Goal: Task Accomplishment & Management: Complete application form

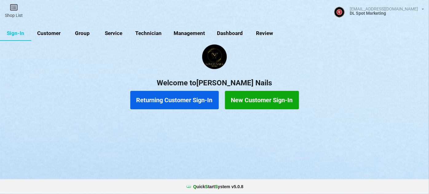
click at [22, 33] on link "Sign-In" at bounding box center [15, 33] width 31 height 15
click at [15, 8] on icon at bounding box center [14, 7] width 9 height 7
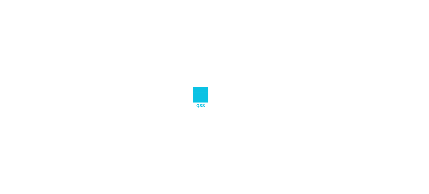
select select "25"
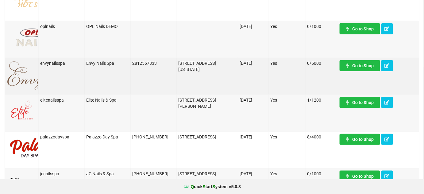
scroll to position [126, 0]
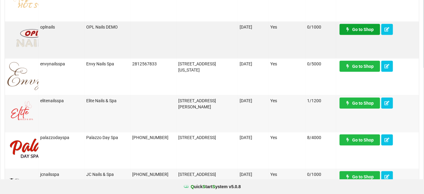
click at [365, 28] on link "Go to Shop" at bounding box center [360, 29] width 41 height 11
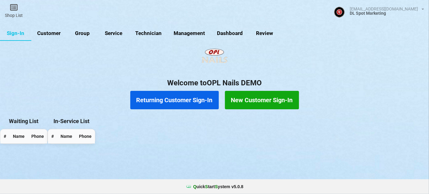
click at [54, 36] on link "Customer" at bounding box center [48, 33] width 35 height 15
select select "25"
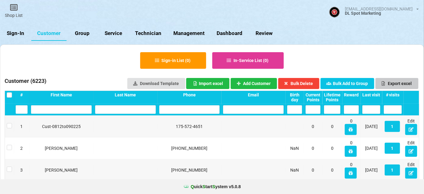
click at [397, 83] on button "Export excel" at bounding box center [397, 83] width 43 height 11
click at [51, 32] on link "Customer" at bounding box center [48, 33] width 35 height 15
click at [184, 111] on input "text" at bounding box center [189, 109] width 61 height 9
type input "4"
click at [10, 33] on link "Sign-In" at bounding box center [15, 33] width 31 height 15
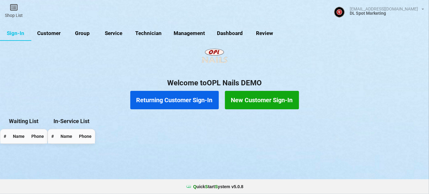
click at [254, 98] on button "New Customer Sign-In" at bounding box center [262, 100] width 74 height 18
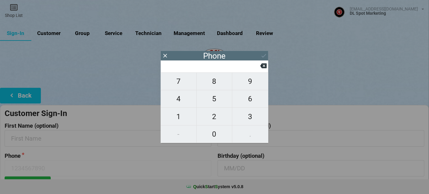
click at [201, 68] on input at bounding box center [211, 66] width 97 height 10
type input "2"
type input "21"
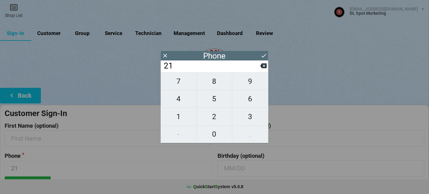
type input "219"
type input "2193"
type input "21930"
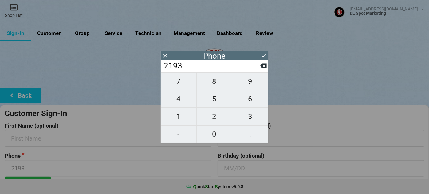
type input "21930"
type input "219308"
type input "2193083"
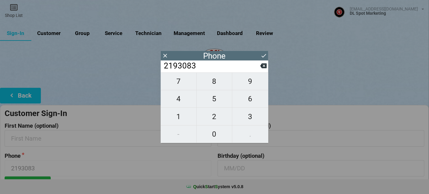
type input "21930839"
type input "219308394"
type input "2193083941"
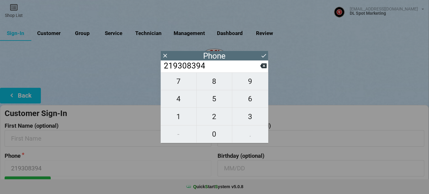
type input "2193083941"
click at [264, 57] on icon at bounding box center [263, 56] width 6 height 6
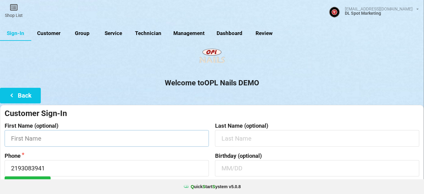
click at [60, 137] on input "text" at bounding box center [107, 138] width 204 height 16
paste input "09132025 đến 09302025"
click at [60, 139] on input "Cust0913-09302025" at bounding box center [107, 138] width 204 height 16
drag, startPoint x: 63, startPoint y: 139, endPoint x: 6, endPoint y: 147, distance: 57.6
click at [6, 147] on form "Customer Sign-In First Name (optional) Cust0913-093025 Last Name (optional) Pho…" at bounding box center [212, 150] width 415 height 84
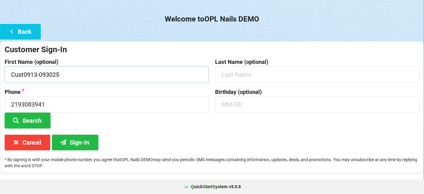
scroll to position [74, 0]
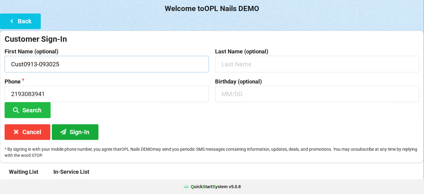
type input "Cust0913-093025"
click at [81, 130] on button "Sign-In" at bounding box center [75, 132] width 47 height 16
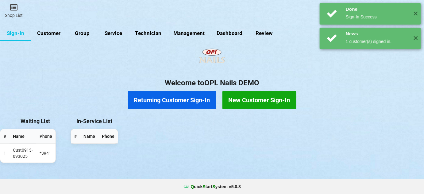
scroll to position [0, 0]
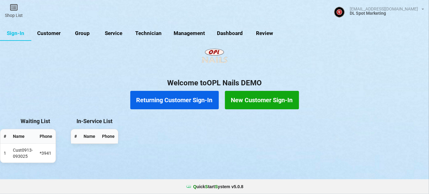
click at [56, 34] on link "Customer" at bounding box center [48, 33] width 35 height 15
select select "25"
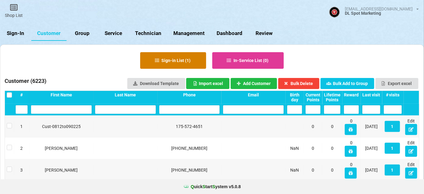
click at [173, 62] on button "Sign-in List ( 1 )" at bounding box center [173, 60] width 66 height 17
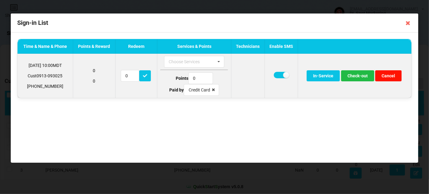
click at [390, 73] on button "Cancel" at bounding box center [388, 75] width 26 height 11
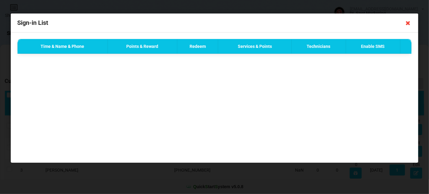
click at [407, 21] on icon at bounding box center [408, 23] width 10 height 10
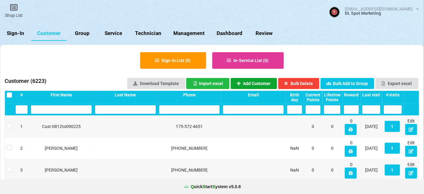
click at [249, 82] on button "Add Customer" at bounding box center [254, 83] width 47 height 11
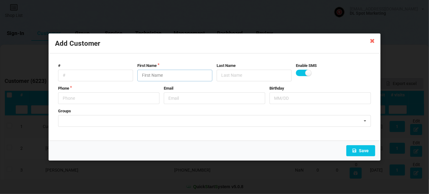
click at [151, 75] on input "text" at bounding box center [174, 76] width 75 height 12
paste input "Cust0913-093025"
type input "Cust0913-093025"
click at [79, 100] on input "text" at bounding box center [108, 98] width 101 height 12
type input "2193083941"
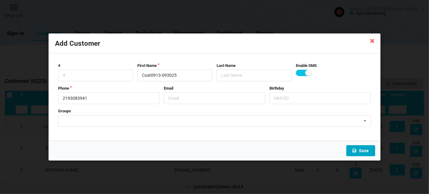
click at [361, 150] on button "Save" at bounding box center [360, 150] width 29 height 11
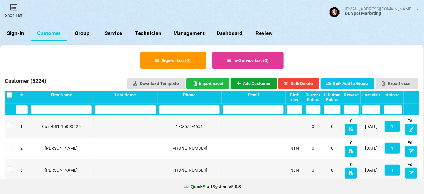
click at [264, 84] on button "Add Customer" at bounding box center [254, 83] width 47 height 11
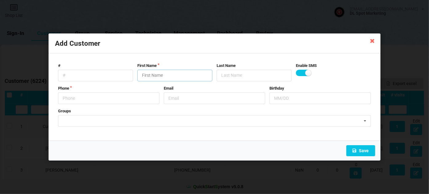
click at [164, 76] on input "text" at bounding box center [174, 76] width 75 height 12
paste input "Cust0913-093025"
type input "Cust0913-093025"
click at [104, 70] on form "# First Name Cust0913-093025 Last Name Enable SMS Phone Email Birthday Groups 0…" at bounding box center [214, 97] width 319 height 75
type input "2193083949"
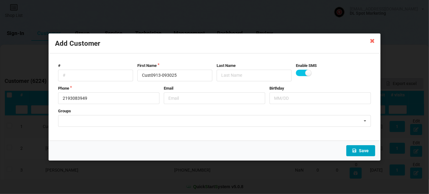
click at [363, 150] on button "Save" at bounding box center [360, 150] width 29 height 11
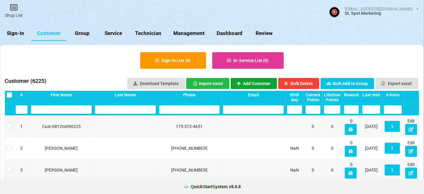
click at [256, 82] on button "Add Customer" at bounding box center [254, 83] width 47 height 11
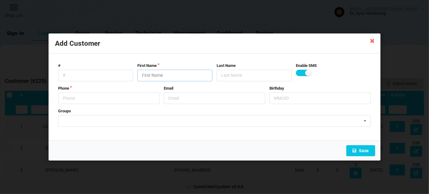
click at [149, 77] on input "text" at bounding box center [174, 76] width 75 height 12
paste input "Cust0913-093025"
type input "Cust0913-093025"
click at [85, 97] on input "text" at bounding box center [108, 98] width 101 height 12
type input "3035886841"
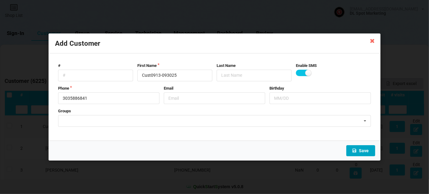
click at [364, 150] on button "Save" at bounding box center [360, 150] width 29 height 11
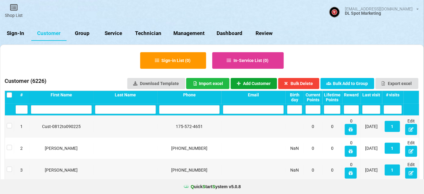
click at [258, 81] on button "Add Customer" at bounding box center [254, 83] width 47 height 11
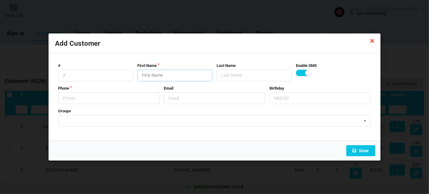
click at [152, 75] on input "text" at bounding box center [174, 76] width 75 height 12
paste input "Cust0913-093025"
type input "Cust0913-093025"
click at [98, 94] on input "text" at bounding box center [108, 98] width 101 height 12
type input "3035896366"
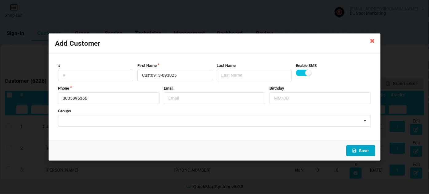
click at [365, 151] on button "Save" at bounding box center [360, 150] width 29 height 11
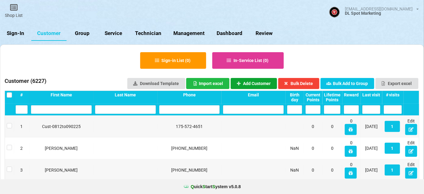
click at [267, 84] on button "Add Customer" at bounding box center [254, 83] width 47 height 11
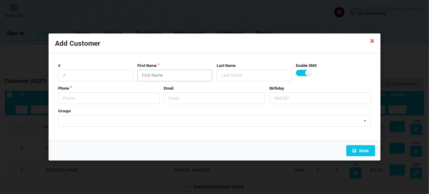
click at [174, 77] on input "text" at bounding box center [174, 76] width 75 height 12
paste input "Cust0913-093025"
type input "Cust0913-093025"
click at [105, 100] on input "text" at bounding box center [108, 98] width 101 height 12
type input "3037042464"
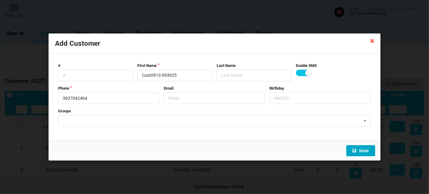
click at [361, 150] on button "Save" at bounding box center [360, 150] width 29 height 11
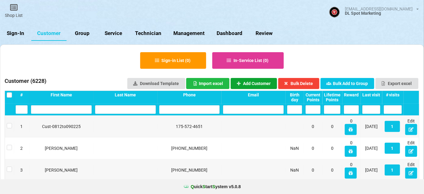
click at [258, 85] on button "Add Customer" at bounding box center [254, 83] width 47 height 11
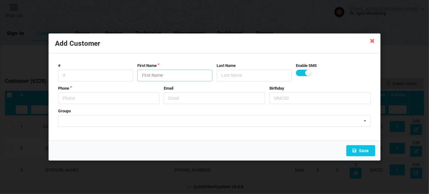
click at [157, 76] on input "text" at bounding box center [174, 76] width 75 height 12
paste input "Cust0913-093025"
type input "Cust0913-093025"
click at [87, 100] on input "text" at bounding box center [108, 98] width 101 height 12
click at [87, 101] on input "text" at bounding box center [108, 98] width 101 height 12
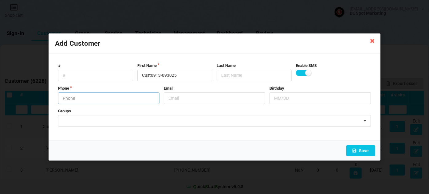
paste input "3039158712"
type input "3039158712"
drag, startPoint x: 188, startPoint y: 75, endPoint x: 115, endPoint y: 83, distance: 73.5
click at [115, 83] on form "# First Name Cust0913-093025 Last Name Enable SMS Phone [PHONE_NUMBER] Email Bi…" at bounding box center [214, 97] width 319 height 75
click at [367, 151] on button "Save" at bounding box center [360, 150] width 29 height 11
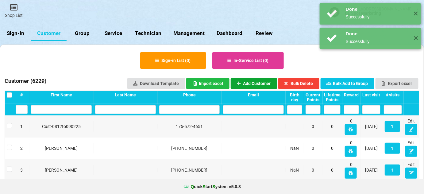
click at [262, 84] on button "Add Customer" at bounding box center [254, 83] width 47 height 11
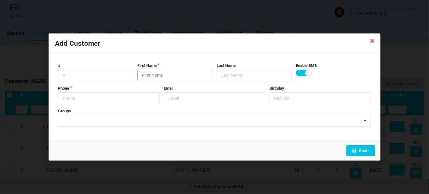
click at [155, 73] on input "text" at bounding box center [174, 76] width 75 height 12
paste input "Cust0913-093025"
type input "Cust0913-093025"
click at [92, 97] on input "text" at bounding box center [108, 98] width 101 height 12
paste input "3066670243"
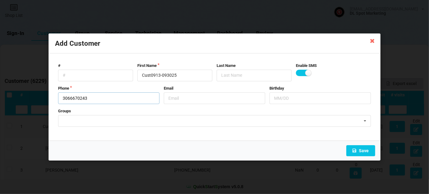
type input "3066670243"
drag, startPoint x: 182, startPoint y: 74, endPoint x: 124, endPoint y: 80, distance: 58.3
click at [123, 79] on div "# First Name Cust0913-093025 Last Name Enable SMS" at bounding box center [214, 72] width 317 height 18
drag, startPoint x: 195, startPoint y: 109, endPoint x: 208, endPoint y: 115, distance: 14.3
click at [208, 115] on form "# First Name Cust0913-093025 Last Name Enable SMS Phone [PHONE_NUMBER] Email Bi…" at bounding box center [214, 97] width 319 height 75
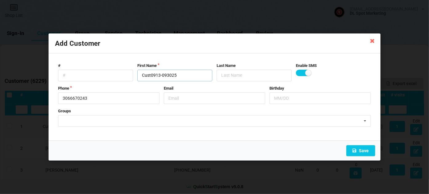
drag, startPoint x: 180, startPoint y: 79, endPoint x: 136, endPoint y: 77, distance: 43.9
click at [136, 77] on div "First Name Cust0913-093025" at bounding box center [174, 72] width 79 height 18
click at [164, 76] on input "Cust0913-093025" at bounding box center [174, 76] width 75 height 12
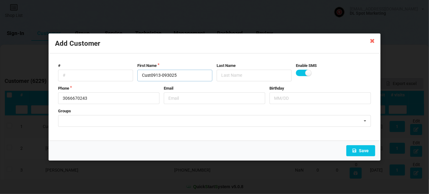
click at [164, 76] on input "Cust0913-093025" at bounding box center [174, 76] width 75 height 12
click at [360, 150] on button "Save" at bounding box center [360, 150] width 29 height 11
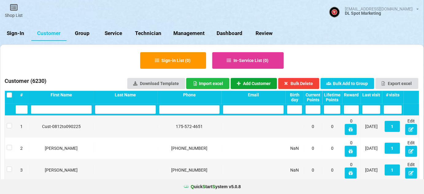
click at [249, 82] on button "Add Customer" at bounding box center [254, 83] width 47 height 11
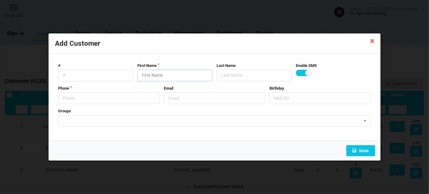
click at [169, 77] on input "text" at bounding box center [174, 76] width 75 height 12
paste input "Cust0913-093025"
type input "Cust0913-093025"
click at [88, 95] on input "text" at bounding box center [108, 98] width 101 height 12
click at [140, 97] on input "text" at bounding box center [108, 98] width 101 height 12
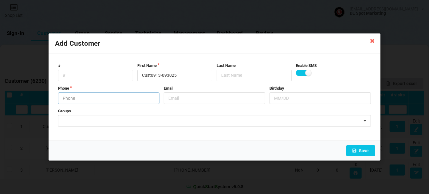
paste input "5037047399"
type input "5037047399"
drag, startPoint x: 178, startPoint y: 73, endPoint x: 136, endPoint y: 81, distance: 43.4
click at [136, 81] on div "First Name Cust0913-093025" at bounding box center [174, 72] width 79 height 18
click at [367, 150] on button "Save" at bounding box center [360, 150] width 29 height 11
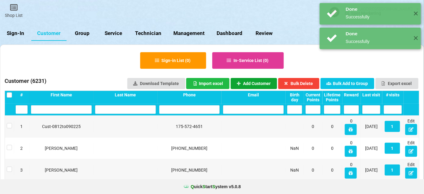
click at [263, 84] on button "Add Customer" at bounding box center [254, 83] width 47 height 11
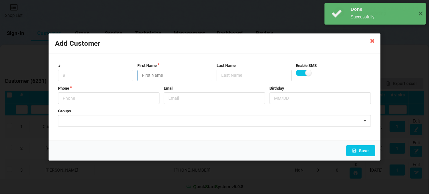
click at [166, 76] on input "text" at bounding box center [174, 76] width 75 height 12
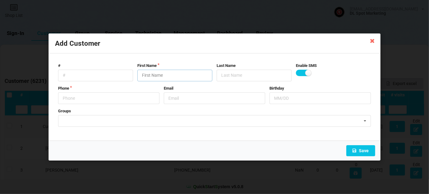
paste input "Cust0913-093025"
type input "Cust0913-093025"
click at [93, 98] on input "text" at bounding box center [108, 98] width 101 height 12
click at [115, 101] on input "text" at bounding box center [108, 98] width 101 height 12
paste input "5053194149"
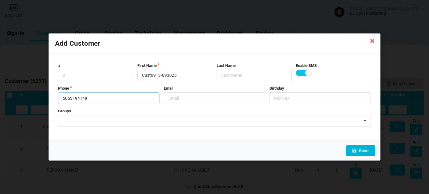
type input "5053194149"
click at [365, 152] on button "Save" at bounding box center [360, 150] width 29 height 11
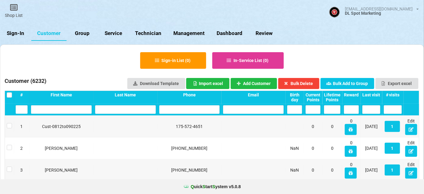
click at [62, 109] on input "text" at bounding box center [61, 109] width 61 height 9
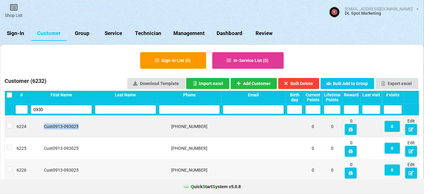
drag, startPoint x: 45, startPoint y: 125, endPoint x: 81, endPoint y: 125, distance: 36.2
click at [81, 125] on div "Cust0913-093025" at bounding box center [61, 126] width 61 height 6
copy div "Cust0913-093025"
click at [69, 109] on input "0930" at bounding box center [61, 109] width 61 height 9
type input "0"
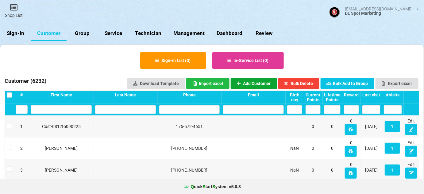
click at [258, 82] on button "Add Customer" at bounding box center [254, 83] width 47 height 11
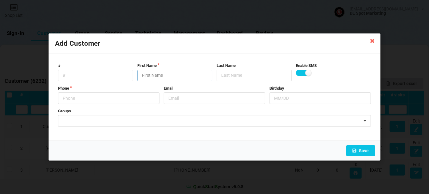
click at [165, 75] on input "text" at bounding box center [174, 76] width 75 height 12
paste input "Cust0913-093025"
type input "Cust0913-093025"
click at [87, 97] on input "text" at bounding box center [108, 98] width 101 height 12
drag, startPoint x: 122, startPoint y: 99, endPoint x: 127, endPoint y: 98, distance: 5.3
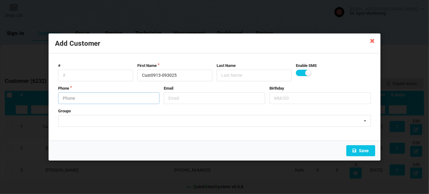
click at [123, 99] on input "text" at bounding box center [108, 98] width 101 height 12
paste input "7042547809"
type input "7042547809"
drag, startPoint x: 182, startPoint y: 76, endPoint x: 138, endPoint y: 76, distance: 44.8
click at [138, 76] on input "Cust0913-093025" at bounding box center [174, 76] width 75 height 12
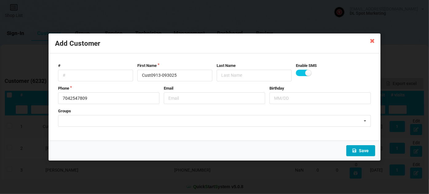
click at [366, 151] on button "Save" at bounding box center [360, 150] width 29 height 11
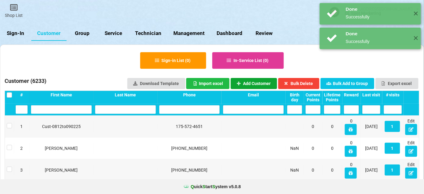
click at [260, 82] on button "Add Customer" at bounding box center [254, 83] width 47 height 11
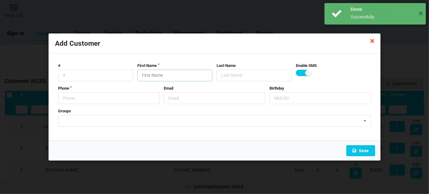
click at [173, 76] on input "text" at bounding box center [174, 76] width 75 height 12
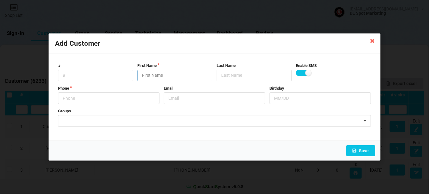
paste input "Cust0913-093025"
type input "Cust0913-093025"
click at [93, 100] on input "text" at bounding box center [108, 98] width 101 height 12
paste input "7195104373"
type input "7195104373"
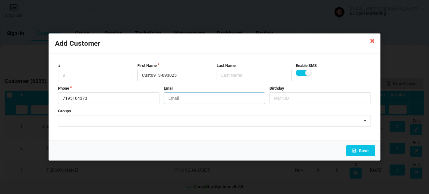
drag, startPoint x: 217, startPoint y: 104, endPoint x: 267, endPoint y: 98, distance: 49.5
click at [286, 115] on form "# First Name Cust0913-093025 Last Name Enable SMS Phone [PHONE_NUMBER] Email Bi…" at bounding box center [214, 97] width 319 height 75
drag, startPoint x: 188, startPoint y: 75, endPoint x: 130, endPoint y: 82, distance: 57.6
click at [130, 82] on form "# First Name Cust0913-093025 Last Name Enable SMS Phone [PHONE_NUMBER] Email Bi…" at bounding box center [214, 97] width 319 height 75
click at [362, 150] on button "Save" at bounding box center [360, 150] width 29 height 11
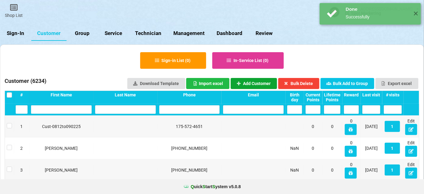
click at [255, 82] on button "Add Customer" at bounding box center [254, 83] width 47 height 11
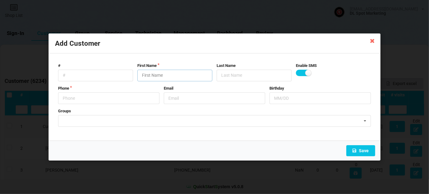
click at [156, 74] on input "text" at bounding box center [174, 76] width 75 height 12
paste input "Cust0913-093025"
type input "Cust0913-093025"
click at [84, 97] on input "text" at bounding box center [108, 98] width 101 height 12
click at [119, 99] on input "text" at bounding box center [108, 98] width 101 height 12
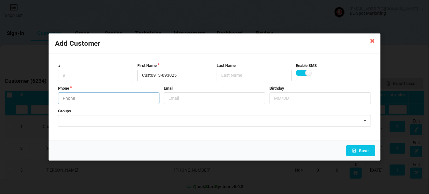
paste input "7202344666"
type input "7202344666"
drag, startPoint x: 177, startPoint y: 77, endPoint x: 131, endPoint y: 80, distance: 45.6
click at [131, 80] on div "# First Name Cust0913-093025 Last Name Enable SMS" at bounding box center [214, 72] width 317 height 18
click at [365, 149] on button "Save" at bounding box center [360, 150] width 29 height 11
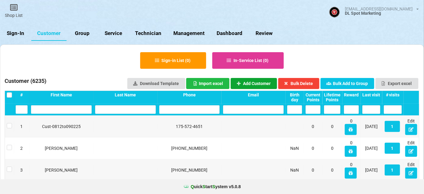
click at [251, 81] on button "Add Customer" at bounding box center [254, 83] width 47 height 11
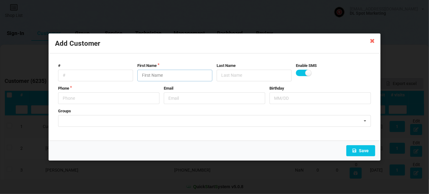
click at [188, 79] on input "text" at bounding box center [174, 76] width 75 height 12
paste input "Cust0913-093025"
click at [187, 78] on input "text" at bounding box center [174, 76] width 75 height 12
type input "Cust0913-093025"
click at [78, 96] on input "text" at bounding box center [108, 98] width 101 height 12
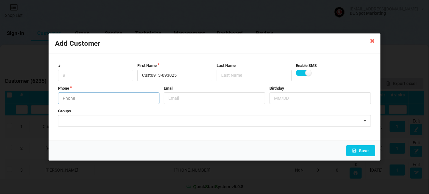
click at [109, 101] on input "text" at bounding box center [108, 98] width 101 height 12
paste input "7203399353"
type input "7203399353"
click at [185, 84] on form "# First Name Cust0913-093025 Last Name Enable SMS Phone [PHONE_NUMBER] Email Bi…" at bounding box center [214, 97] width 319 height 75
click at [183, 76] on input "Cust0913-093025" at bounding box center [174, 76] width 75 height 12
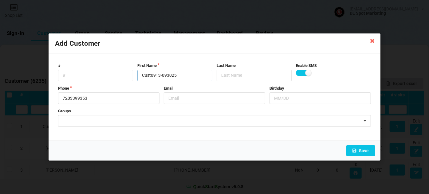
click at [183, 76] on input "Cust0913-093025" at bounding box center [174, 76] width 75 height 12
click at [359, 149] on button "Save" at bounding box center [360, 150] width 29 height 11
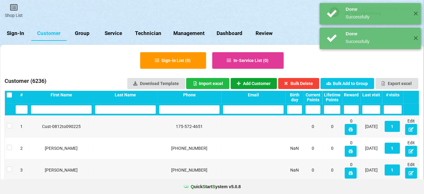
click at [266, 81] on button "Add Customer" at bounding box center [254, 83] width 47 height 11
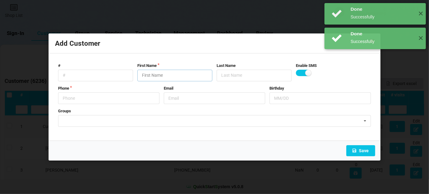
click at [174, 78] on input "text" at bounding box center [174, 76] width 75 height 12
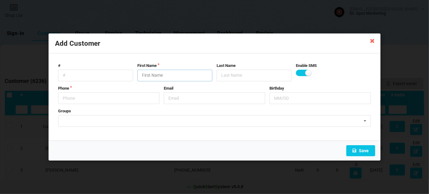
paste input "Cust0913-093025"
type input "Cust0913-093025"
click at [74, 95] on input "text" at bounding box center [108, 98] width 101 height 12
click at [125, 95] on input "text" at bounding box center [108, 98] width 101 height 12
paste input "7204802577"
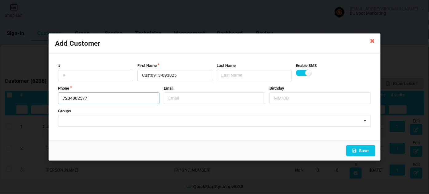
type input "7204802577"
click at [173, 73] on input "Cust0913-093025" at bounding box center [174, 76] width 75 height 12
click at [172, 73] on input "Cust0913-093025" at bounding box center [174, 76] width 75 height 12
click at [365, 149] on button "Save" at bounding box center [360, 150] width 29 height 11
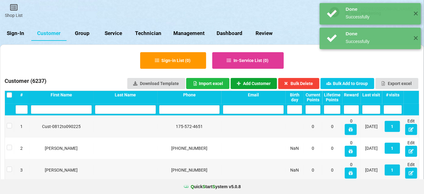
click at [261, 80] on button "Add Customer" at bounding box center [254, 83] width 47 height 11
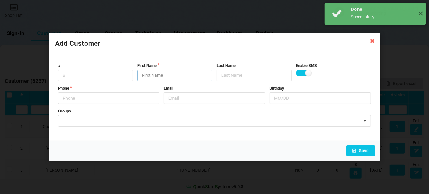
click at [154, 76] on input "text" at bounding box center [174, 76] width 75 height 12
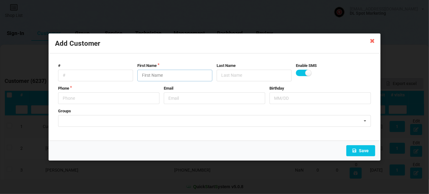
click at [154, 76] on input "text" at bounding box center [174, 76] width 75 height 12
paste input "Cust0913-093025"
type input "Cust0913-093025"
click at [102, 97] on input "text" at bounding box center [108, 98] width 101 height 12
click at [119, 97] on input "text" at bounding box center [108, 98] width 101 height 12
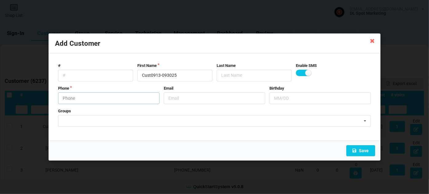
click at [119, 97] on input "text" at bounding box center [108, 98] width 101 height 12
paste input "7204847287"
type input "7204847287"
click at [182, 77] on input "Cust0913-093025" at bounding box center [174, 76] width 75 height 12
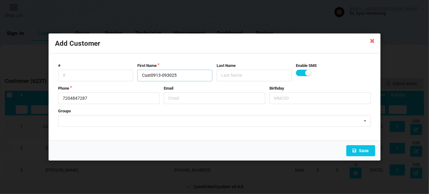
click at [182, 77] on input "Cust0913-093025" at bounding box center [174, 76] width 75 height 12
click at [166, 76] on input "Cust0913-093025" at bounding box center [174, 76] width 75 height 12
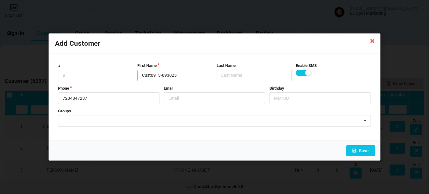
click at [166, 76] on input "Cust0913-093025" at bounding box center [174, 76] width 75 height 12
click at [358, 150] on button "Save" at bounding box center [360, 150] width 29 height 11
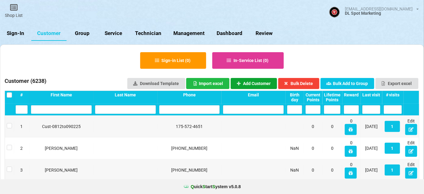
click at [254, 83] on button "Add Customer" at bounding box center [254, 83] width 47 height 11
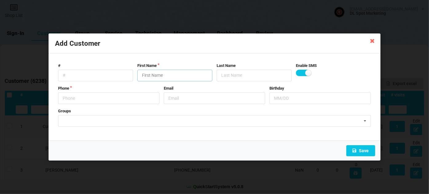
click at [154, 76] on input "text" at bounding box center [174, 76] width 75 height 12
paste input "Cust0913-093025"
type input "Cust0913-093025"
click at [103, 99] on input "text" at bounding box center [108, 98] width 101 height 12
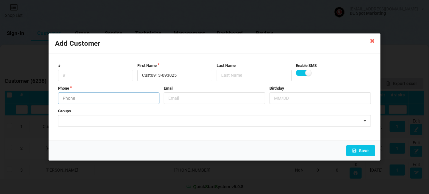
paste input "7205012716"
type input "7205012716"
click at [363, 150] on button "Save" at bounding box center [360, 150] width 29 height 11
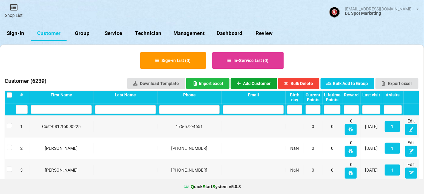
click at [264, 84] on button "Add Customer" at bounding box center [254, 83] width 47 height 11
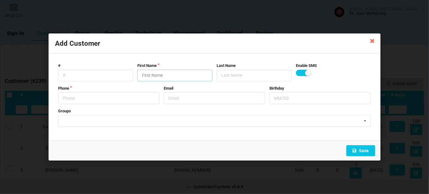
click at [150, 76] on input "text" at bounding box center [174, 76] width 75 height 12
type input "Cust0913-093025"
click at [88, 100] on input "text" at bounding box center [108, 98] width 101 height 12
click at [113, 101] on input "text" at bounding box center [108, 98] width 101 height 12
paste input "7205465946"
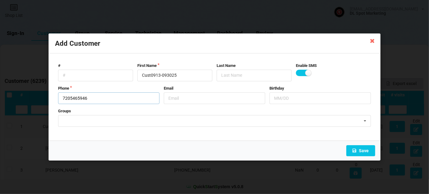
type input "7205465946"
drag, startPoint x: 179, startPoint y: 74, endPoint x: 175, endPoint y: 80, distance: 6.6
click at [175, 80] on input "Cust0913-093025" at bounding box center [174, 76] width 75 height 12
drag, startPoint x: 181, startPoint y: 77, endPoint x: 117, endPoint y: 85, distance: 65.0
click at [117, 85] on form "# First Name Cust0913-093025 Last Name Enable SMS Phone [PHONE_NUMBER] Email Bi…" at bounding box center [214, 97] width 319 height 75
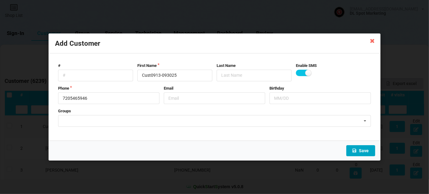
click at [367, 150] on button "Save" at bounding box center [360, 150] width 29 height 11
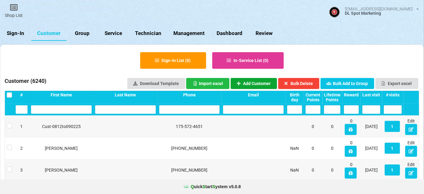
click at [259, 83] on button "Add Customer" at bounding box center [254, 83] width 47 height 11
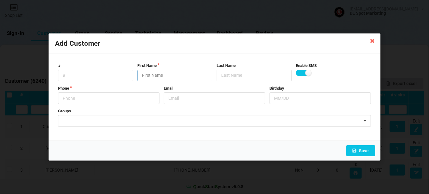
click at [150, 76] on input "text" at bounding box center [174, 76] width 75 height 12
paste input "Cust0913-093025"
type input "Cust0913-093025"
click at [89, 98] on input "text" at bounding box center [108, 98] width 101 height 12
click at [110, 99] on input "text" at bounding box center [108, 98] width 101 height 12
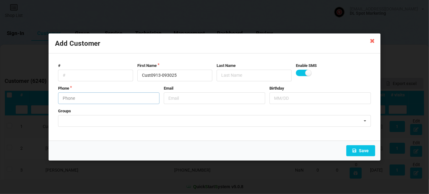
paste input "7206337959"
type input "7206337959"
drag, startPoint x: 185, startPoint y: 75, endPoint x: 132, endPoint y: 76, distance: 52.5
click at [132, 76] on div "# First Name Cust0913-093025 Last Name Enable SMS" at bounding box center [214, 72] width 317 height 18
click at [364, 150] on button "Save" at bounding box center [360, 150] width 29 height 11
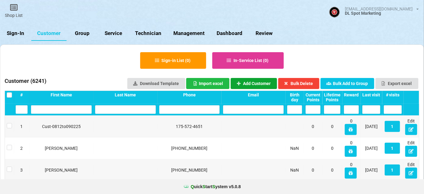
click at [252, 81] on button "Add Customer" at bounding box center [254, 83] width 47 height 11
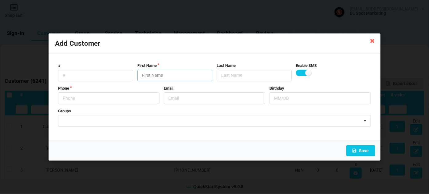
click at [169, 74] on input "text" at bounding box center [174, 76] width 75 height 12
paste input "Cust0913-093025"
type input "Cust0913-093025"
click at [86, 96] on input "text" at bounding box center [108, 98] width 101 height 12
paste input "7206437607"
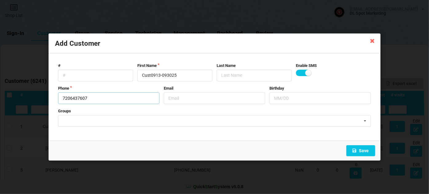
type input "7206437607"
drag, startPoint x: 198, startPoint y: 78, endPoint x: 105, endPoint y: 77, distance: 93.0
click at [105, 77] on div "# First Name Cust0913-093025 Last Name Enable SMS" at bounding box center [214, 72] width 317 height 18
click at [361, 148] on button "Save" at bounding box center [360, 150] width 29 height 11
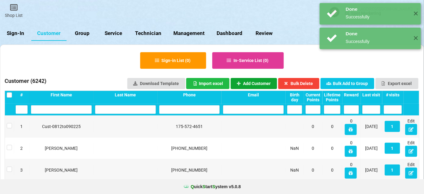
click at [267, 80] on button "Add Customer" at bounding box center [254, 83] width 47 height 11
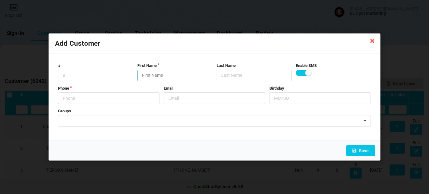
click at [150, 72] on input "text" at bounding box center [174, 76] width 75 height 12
paste input "Cust0913-093025"
type input "Cust0913-093025"
click at [102, 99] on input "text" at bounding box center [108, 98] width 101 height 12
paste input "7209006902"
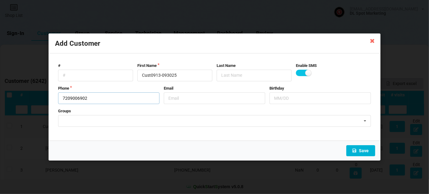
type input "7209006902"
click at [366, 151] on button "Save" at bounding box center [360, 150] width 29 height 11
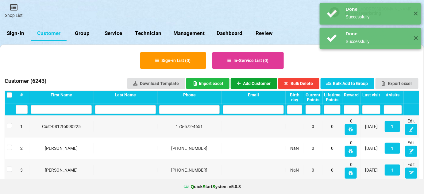
click at [255, 82] on button "Add Customer" at bounding box center [254, 83] width 47 height 11
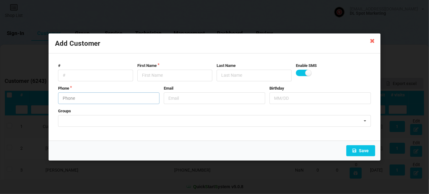
click at [95, 99] on input "text" at bounding box center [108, 98] width 101 height 12
paste input "7854430824"
type input "7854430824"
click at [158, 75] on input "text" at bounding box center [174, 76] width 75 height 12
paste input "Cust0913-093025"
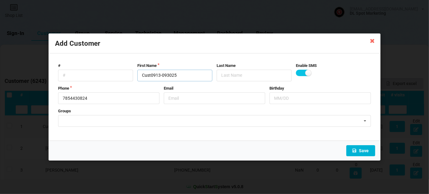
type input "Cust0913-093025"
click at [362, 150] on button "Save" at bounding box center [360, 150] width 29 height 11
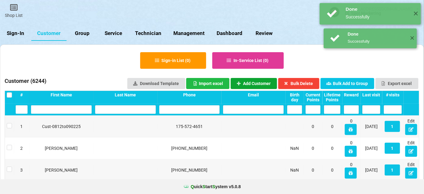
click at [251, 83] on button "Add Customer" at bounding box center [254, 83] width 47 height 11
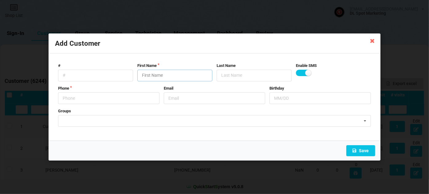
click at [159, 73] on input "text" at bounding box center [174, 76] width 75 height 12
paste input "Cust0913-093025"
type input "Cust0913-093025"
click at [80, 96] on input "text" at bounding box center [108, 98] width 101 height 12
paste input "7854430824"
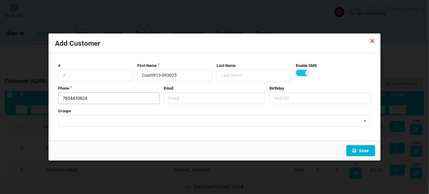
type input "7854430824"
click at [364, 151] on button "Save" at bounding box center [360, 150] width 29 height 11
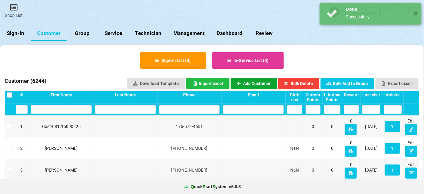
click at [255, 81] on button "Add Customer" at bounding box center [254, 83] width 47 height 11
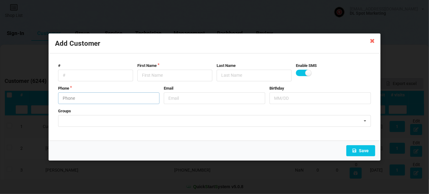
click at [101, 97] on input "text" at bounding box center [108, 98] width 101 height 12
paste input "8179138095"
type input "8179138095"
click at [157, 76] on input "text" at bounding box center [174, 76] width 75 height 12
paste input "Cust0913-093025"
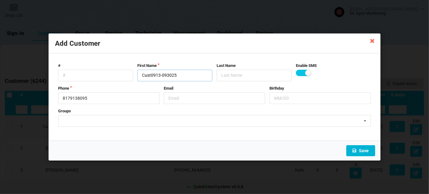
type input "Cust0913-093025"
click at [364, 150] on button "Save" at bounding box center [360, 150] width 29 height 11
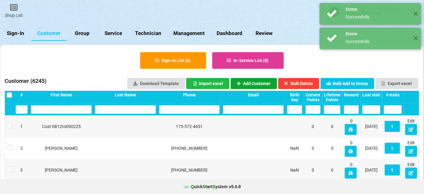
click at [263, 79] on button "Add Customer" at bounding box center [254, 83] width 47 height 11
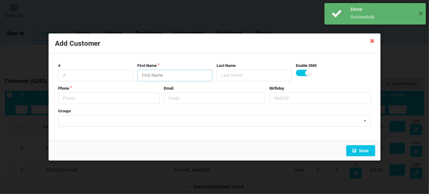
click at [157, 75] on input "text" at bounding box center [174, 76] width 75 height 12
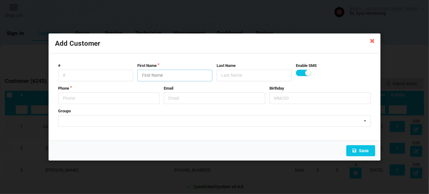
paste input "Cust0913-093025"
type input "Cust0913-093025"
click at [103, 100] on input "text" at bounding box center [108, 98] width 101 height 12
paste input "9176863648"
type input "9176863648"
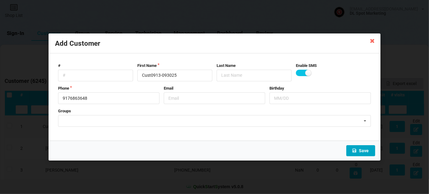
click at [360, 149] on button "Save" at bounding box center [360, 150] width 29 height 11
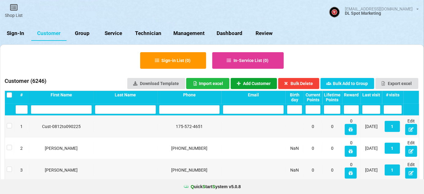
click at [251, 85] on button "Add Customer" at bounding box center [254, 83] width 47 height 11
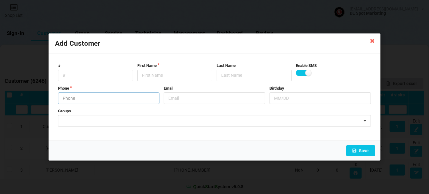
click at [96, 99] on input "text" at bounding box center [108, 98] width 101 height 12
paste input "9255196702"
type input "9255196702"
click at [152, 74] on input "text" at bounding box center [174, 76] width 75 height 12
click at [165, 76] on input "text" at bounding box center [174, 76] width 75 height 12
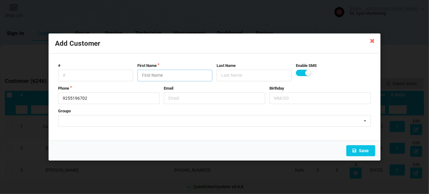
paste input "Cust0913-093025"
drag, startPoint x: 165, startPoint y: 76, endPoint x: 166, endPoint y: 79, distance: 3.5
click at [166, 77] on input "text" at bounding box center [174, 76] width 75 height 12
type input "Cust0913-093025"
click at [364, 149] on button "Save" at bounding box center [360, 150] width 29 height 11
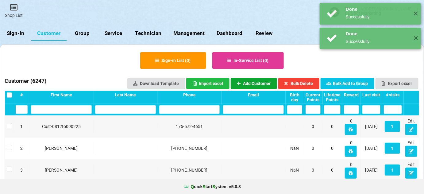
click at [259, 84] on button "Add Customer" at bounding box center [254, 83] width 47 height 11
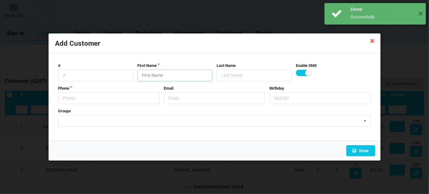
click at [167, 78] on input "text" at bounding box center [174, 76] width 75 height 12
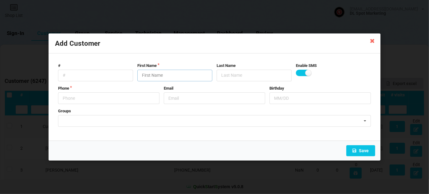
paste input "Cust0913-093025"
type input "Cust0913-093025"
click at [81, 101] on input "text" at bounding box center [108, 98] width 101 height 12
click at [106, 98] on input "text" at bounding box center [108, 98] width 101 height 12
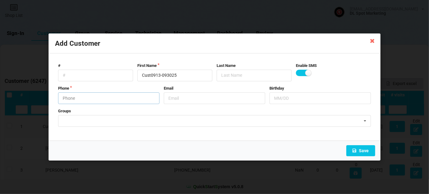
paste input "9563411827"
type input "9563411827"
click at [359, 145] on div "Save" at bounding box center [215, 151] width 332 height 20
click at [363, 150] on button "Save" at bounding box center [360, 150] width 29 height 11
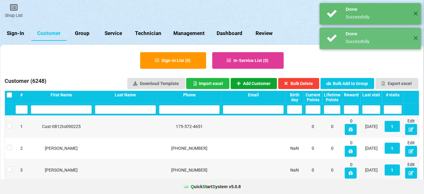
click at [255, 84] on button "Add Customer" at bounding box center [254, 83] width 47 height 11
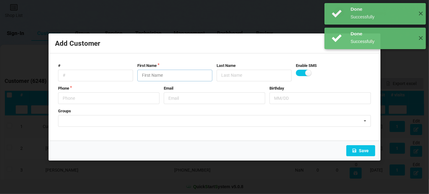
click at [158, 75] on input "text" at bounding box center [174, 76] width 75 height 12
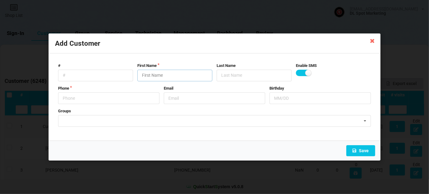
drag, startPoint x: 155, startPoint y: 76, endPoint x: 136, endPoint y: 87, distance: 21.9
click at [146, 83] on form "# First Name Last Name Enable SMS Phone Email Birthday Groups 051625 New Cust L…" at bounding box center [214, 97] width 319 height 75
paste input "Cust0913-093025"
type input "Cust0913-093025"
click at [88, 96] on input "text" at bounding box center [108, 98] width 101 height 12
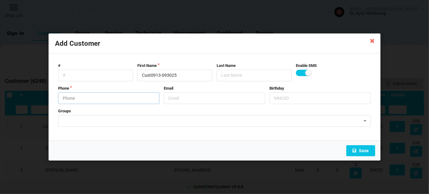
paste input "9789944306"
drag, startPoint x: 121, startPoint y: 101, endPoint x: 119, endPoint y: 103, distance: 3.3
click at [119, 101] on input "9789944306" at bounding box center [108, 98] width 101 height 12
type input "9789944306"
click at [368, 151] on button "Save" at bounding box center [360, 150] width 29 height 11
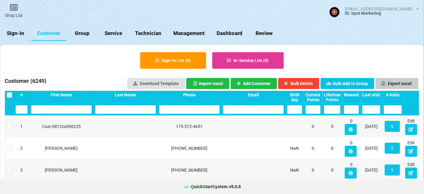
click at [391, 83] on button "Export excel" at bounding box center [397, 83] width 43 height 11
click at [395, 85] on button "Export excel" at bounding box center [397, 83] width 43 height 11
click at [8, 123] on label at bounding box center [9, 123] width 5 height 0
click at [306, 80] on button "Bulk Delete" at bounding box center [298, 83] width 41 height 11
click at [87, 33] on link "Group" at bounding box center [82, 33] width 31 height 15
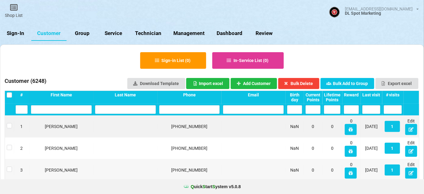
select select "25"
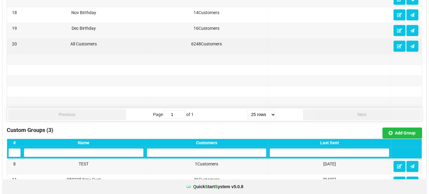
scroll to position [372, 0]
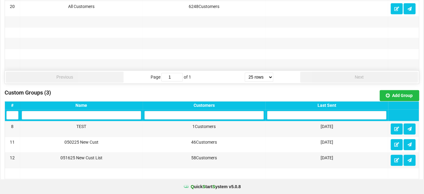
click at [331, 104] on div "Last Sent" at bounding box center [326, 105] width 119 height 5
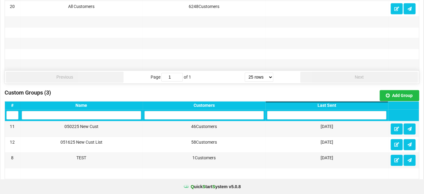
click at [331, 104] on div "Last Sent" at bounding box center [326, 105] width 119 height 5
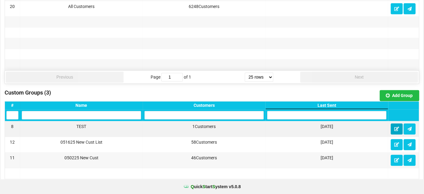
click at [398, 127] on icon at bounding box center [397, 129] width 5 height 4
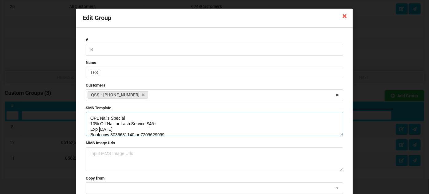
click at [100, 129] on textarea "OPL Nails Special 10% Off Nail or Lash Service $45+ Exp [DATE] Book now 3036681…" at bounding box center [214, 124] width 257 height 24
type textarea "OPL Nails Special 10% Off Nail or Lash Service $45+ Exp [DATE] Book now 3036681…"
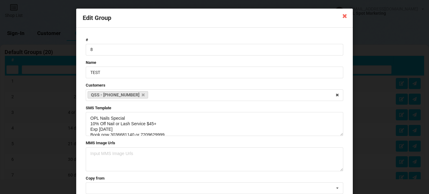
select select "25"
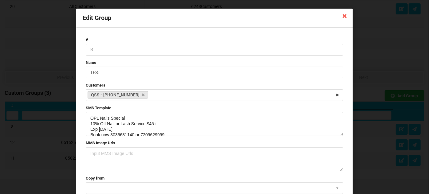
drag, startPoint x: 128, startPoint y: 133, endPoint x: 80, endPoint y: 110, distance: 53.7
click at [80, 110] on div "# 8 Name TEST Customers QSS - 832-794-7606 Select Customers Maureen - 201-394-1…" at bounding box center [214, 123] width 276 height 191
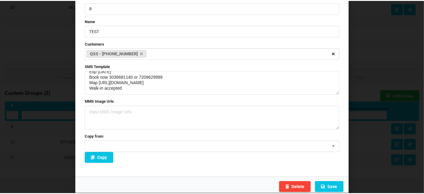
scroll to position [44, 0]
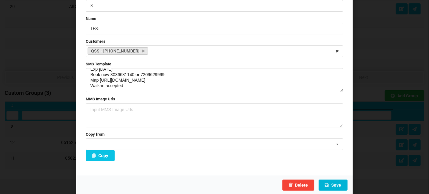
type textarea "OPL Nails Special 10% Off Nail or Lash Service $45+ Exp [DATE] Book now 3036681…"
click at [335, 185] on button "Save" at bounding box center [332, 185] width 29 height 11
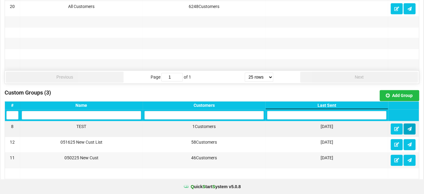
click at [412, 127] on icon at bounding box center [409, 129] width 5 height 4
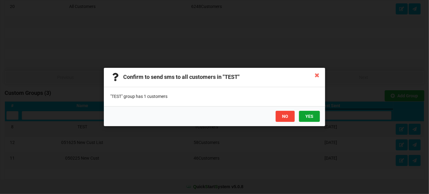
click at [312, 118] on button "YES" at bounding box center [309, 116] width 21 height 11
